Goal: Information Seeking & Learning: Find specific fact

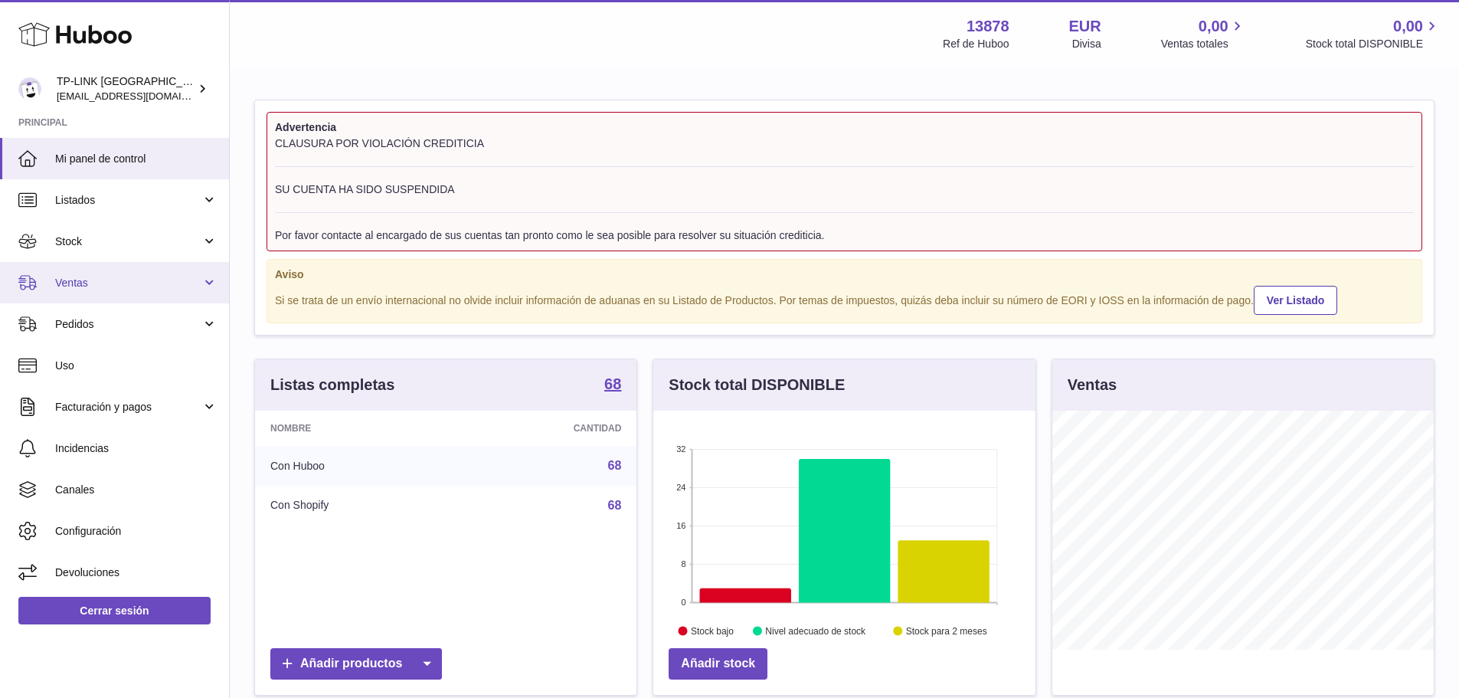
scroll to position [239, 382]
click at [110, 281] on span "Ventas" at bounding box center [128, 283] width 146 height 15
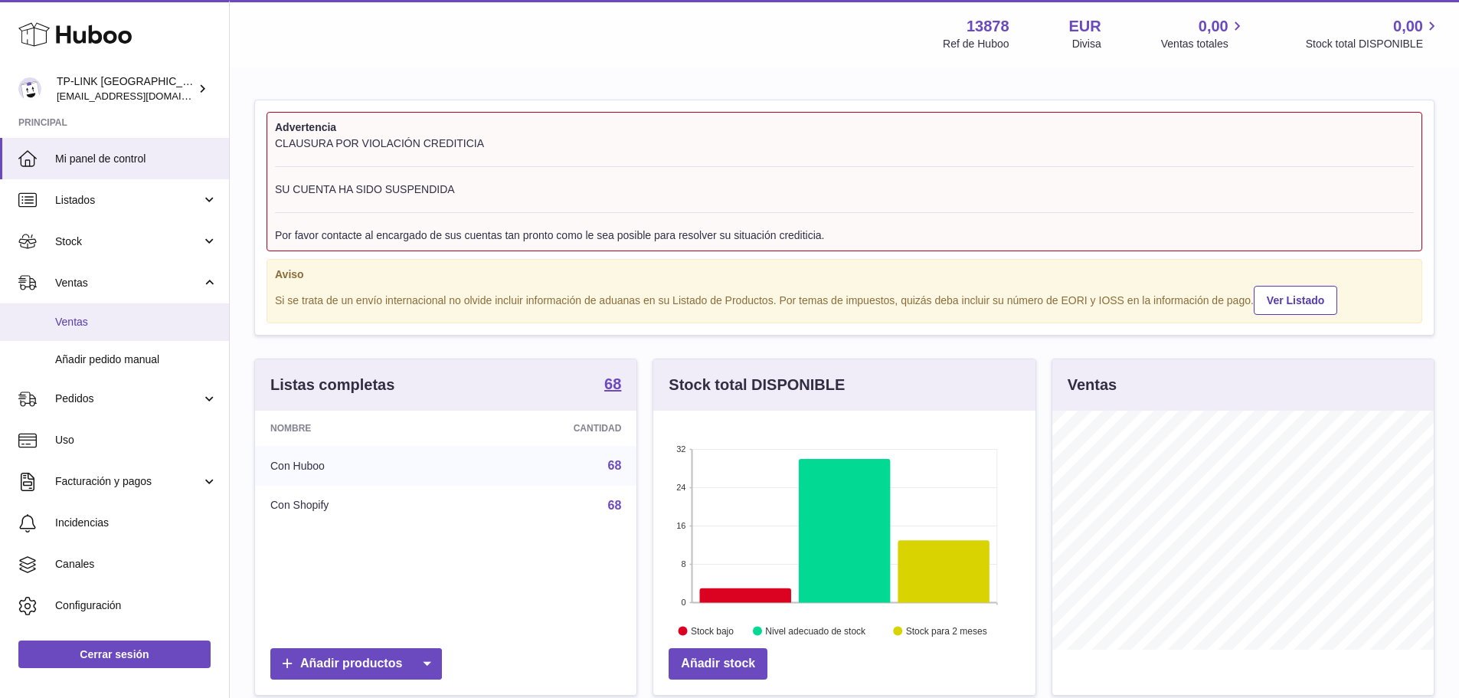
click at [110, 322] on span "Ventas" at bounding box center [136, 322] width 162 height 15
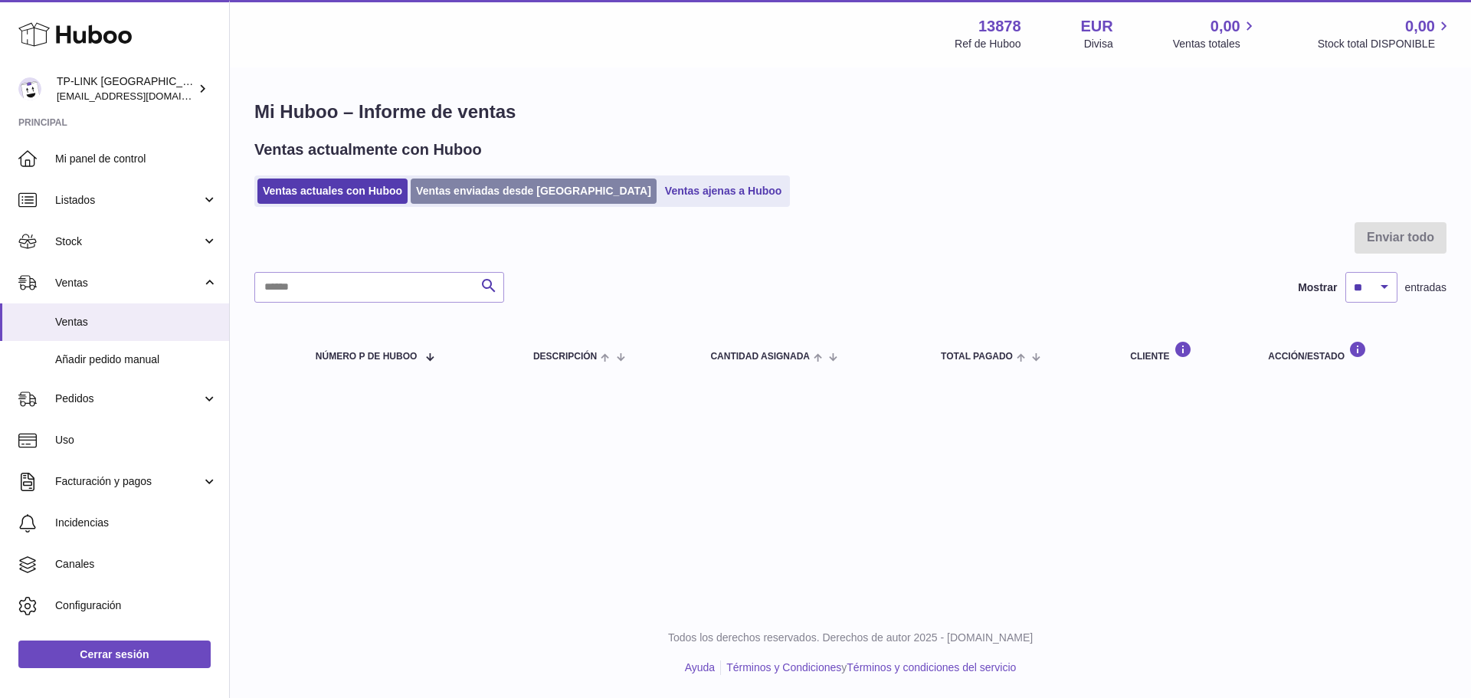
click at [488, 188] on link "Ventas enviadas desde [GEOGRAPHIC_DATA]" at bounding box center [534, 191] width 246 height 25
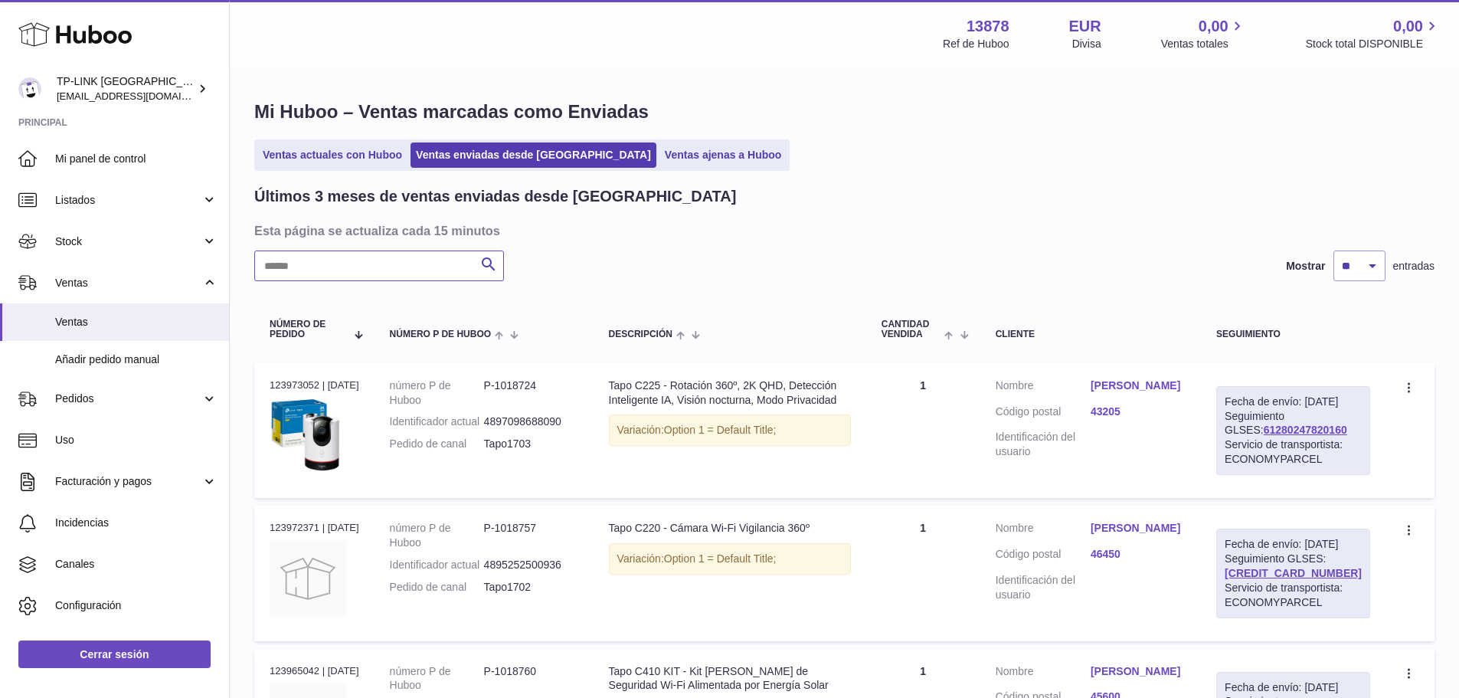
click at [430, 258] on input "text" at bounding box center [379, 266] width 250 height 31
paste input "**********"
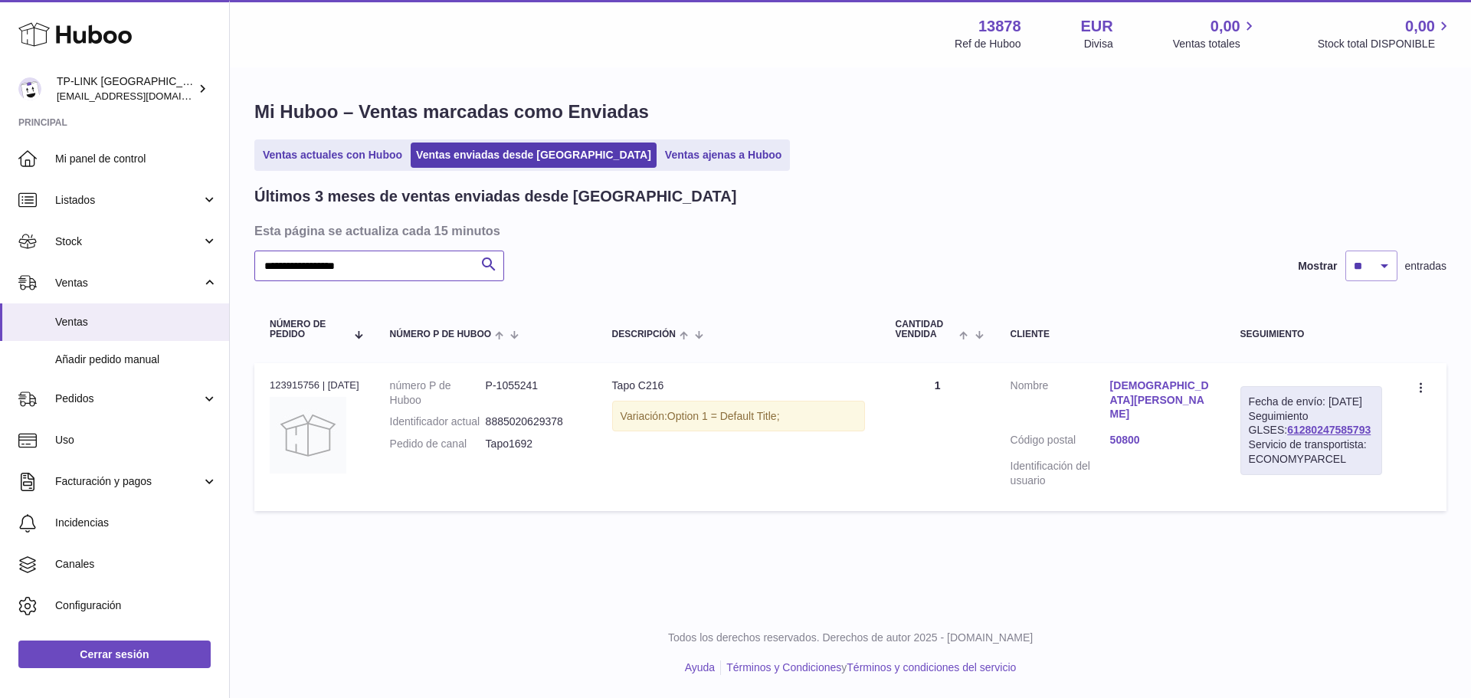
type input "**********"
click at [1137, 388] on link "[DEMOGRAPHIC_DATA][PERSON_NAME]" at bounding box center [1160, 400] width 100 height 44
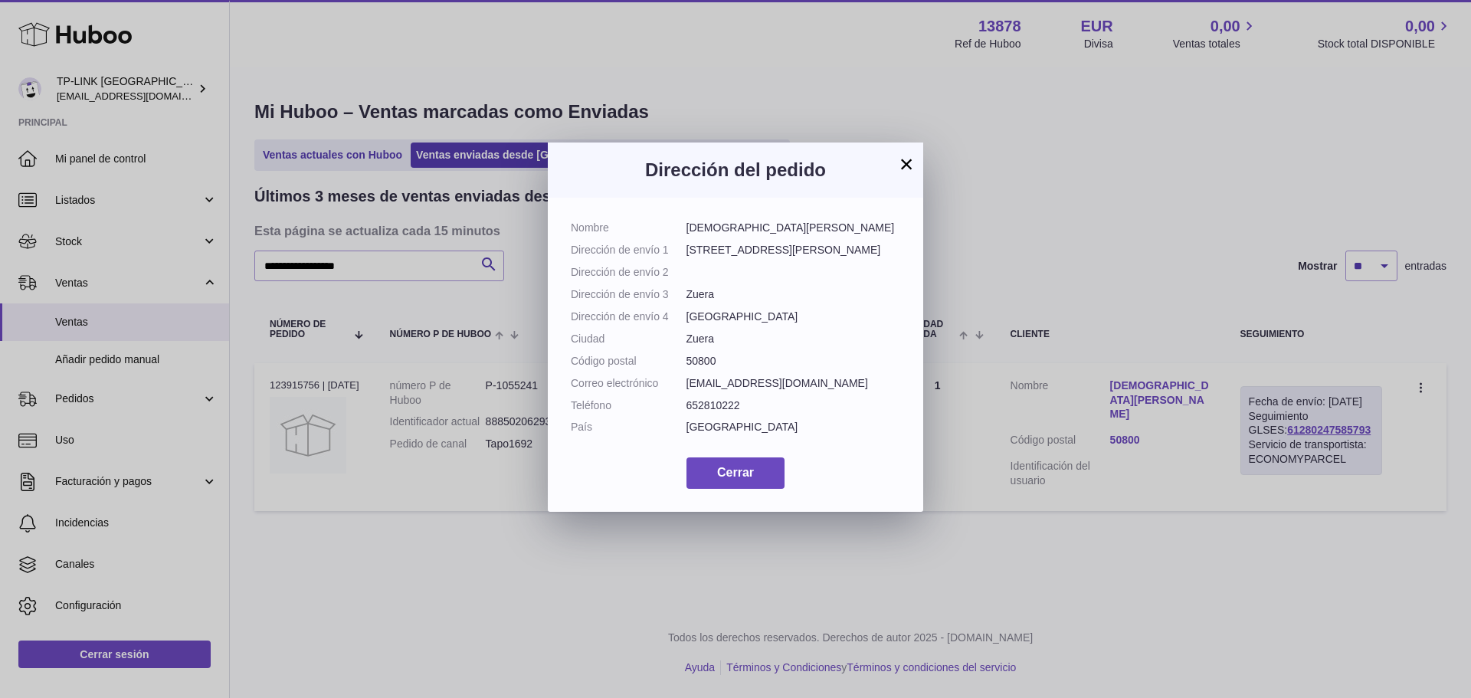
click at [906, 166] on button "×" at bounding box center [906, 164] width 18 height 18
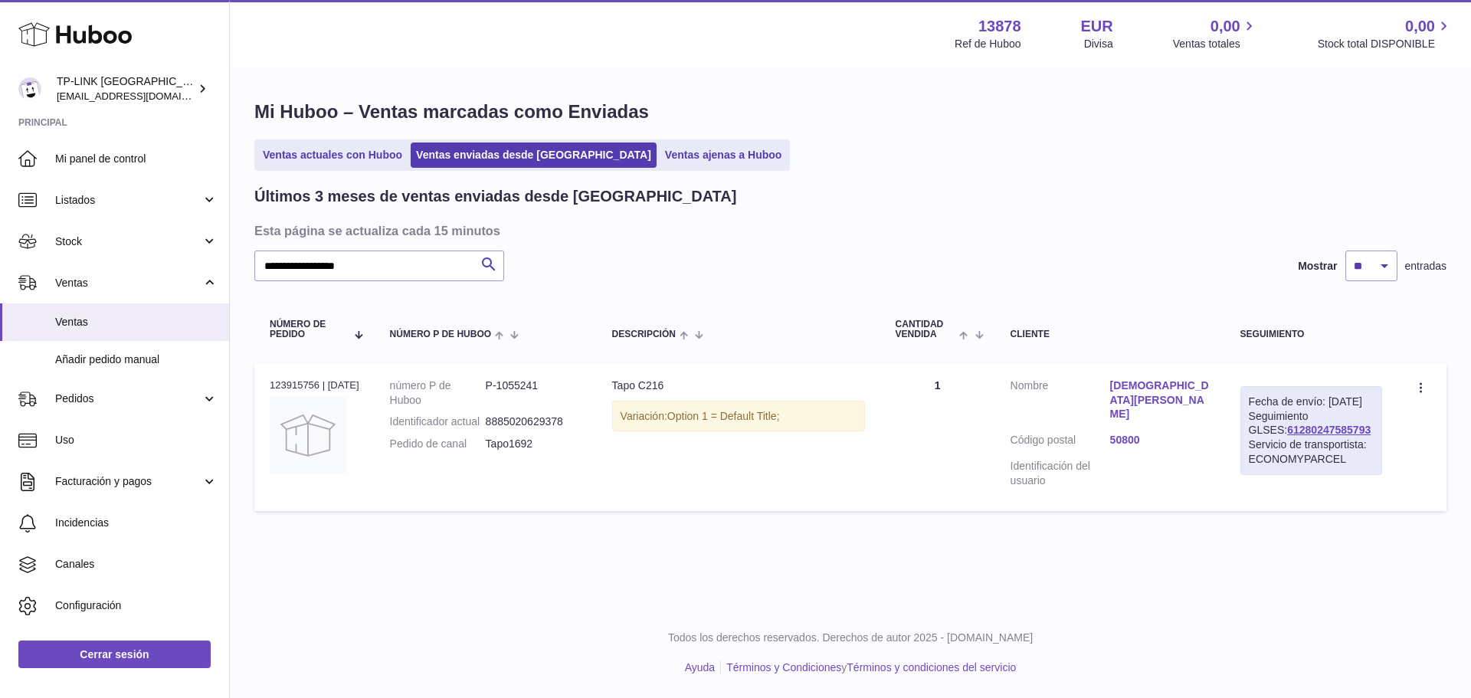
drag, startPoint x: 1338, startPoint y: 442, endPoint x: 1241, endPoint y: 442, distance: 96.5
click at [1241, 442] on div "Fecha de envío: [DATE] Seguimiento GLSES: 61280247585793 Servicio de transporti…" at bounding box center [1311, 430] width 142 height 89
copy link "61280247585793"
click at [1353, 467] on div "Servicio de transportista: ECONOMYPARCEL" at bounding box center [1311, 451] width 125 height 29
drag, startPoint x: 1341, startPoint y: 444, endPoint x: 1237, endPoint y: 447, distance: 103.5
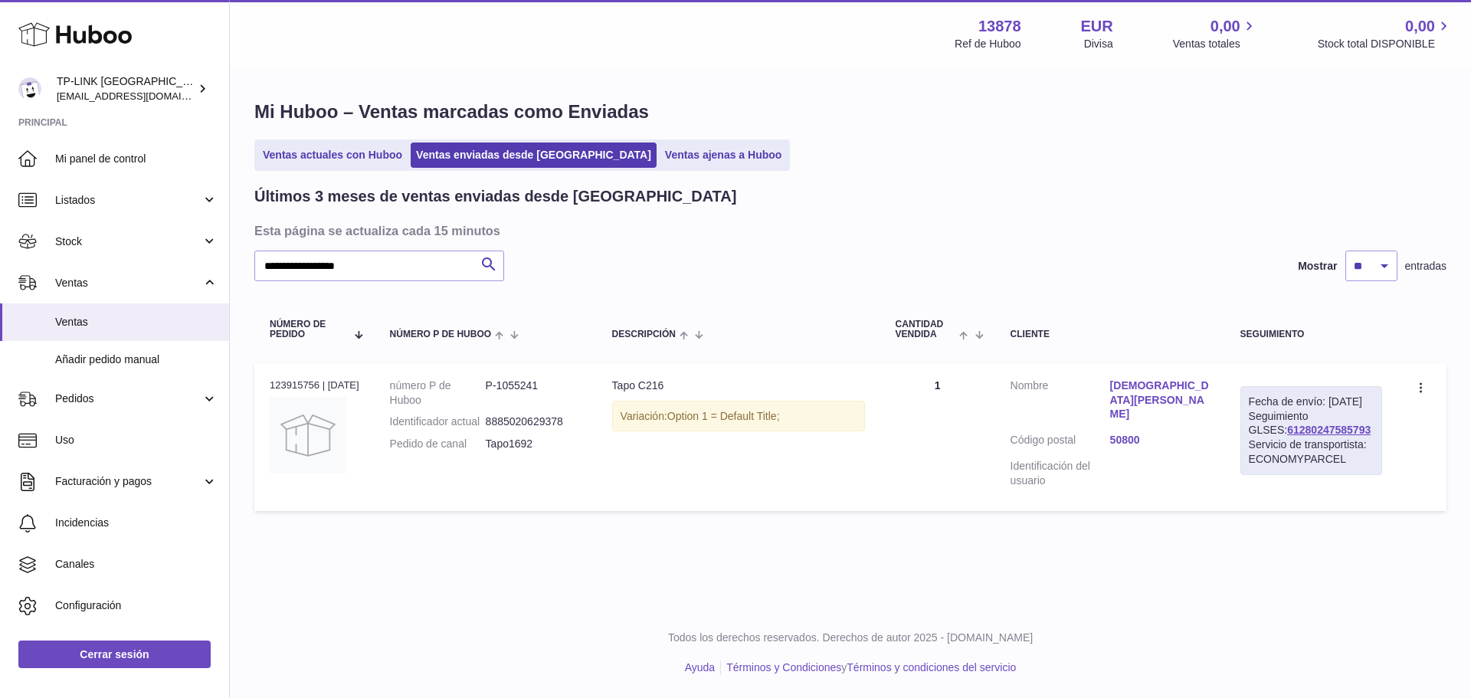
click at [1237, 447] on td "Fecha de envío: [DATE] Seguimiento GLSES: 61280247585793 Servicio de transporti…" at bounding box center [1311, 437] width 172 height 148
copy link "61280247585793"
drag, startPoint x: 536, startPoint y: 459, endPoint x: 484, endPoint y: 460, distance: 52.1
click at [486, 451] on dd "Tapo1692" at bounding box center [534, 444] width 96 height 15
copy dd "Tapo1692"
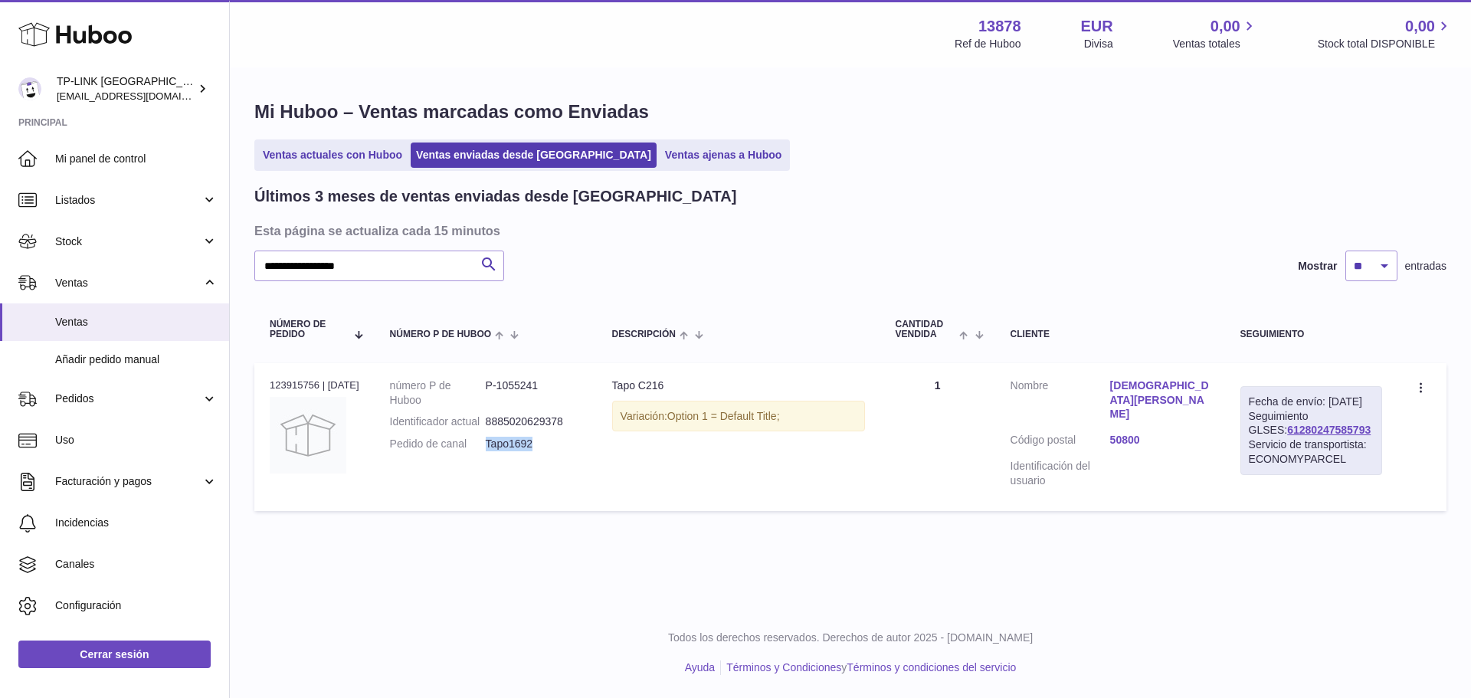
click at [1128, 390] on link "[DEMOGRAPHIC_DATA][PERSON_NAME]" at bounding box center [1160, 400] width 100 height 44
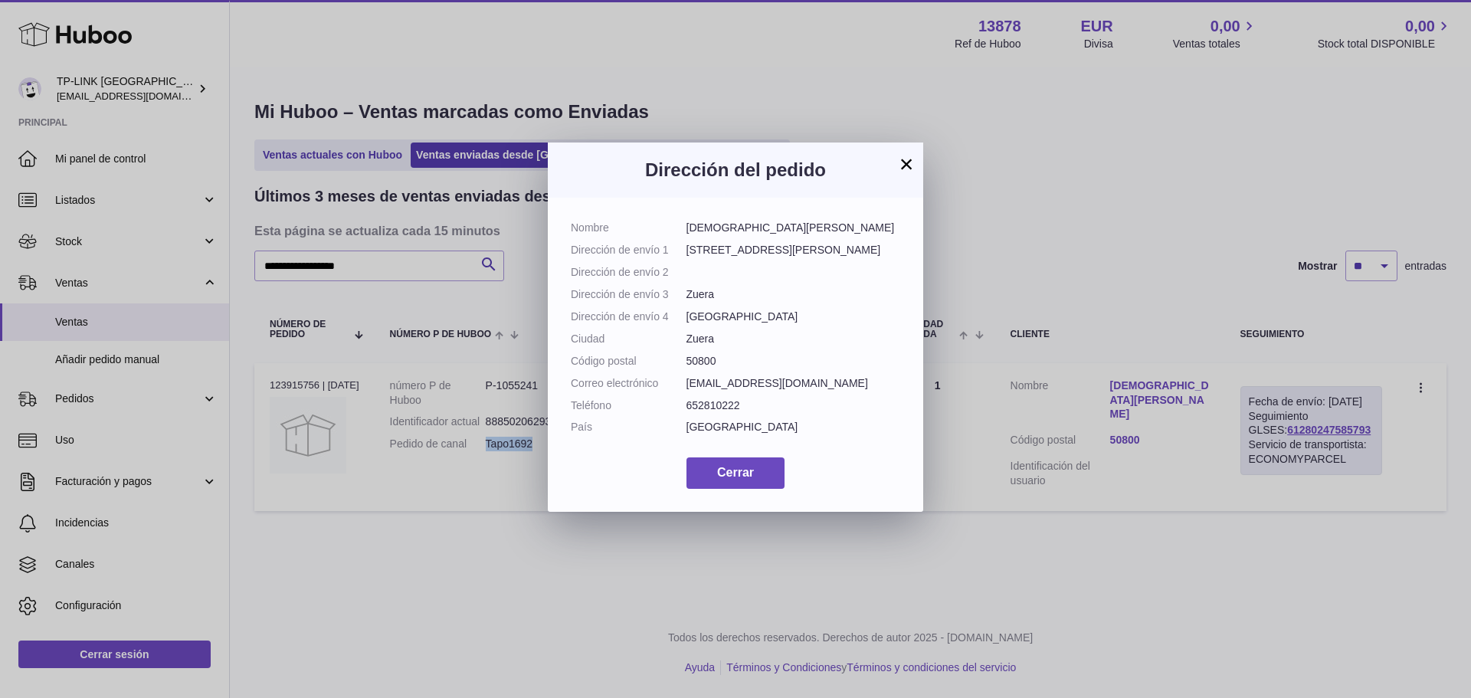
drag, startPoint x: 792, startPoint y: 227, endPoint x: 683, endPoint y: 234, distance: 109.8
click at [683, 234] on dl "Nombre [PERSON_NAME] Dirección de envío 1 [STREET_ADDRESS][PERSON_NAME] Direcci…" at bounding box center [735, 331] width 329 height 221
copy dl "[DEMOGRAPHIC_DATA][PERSON_NAME]"
